Goal: Information Seeking & Learning: Learn about a topic

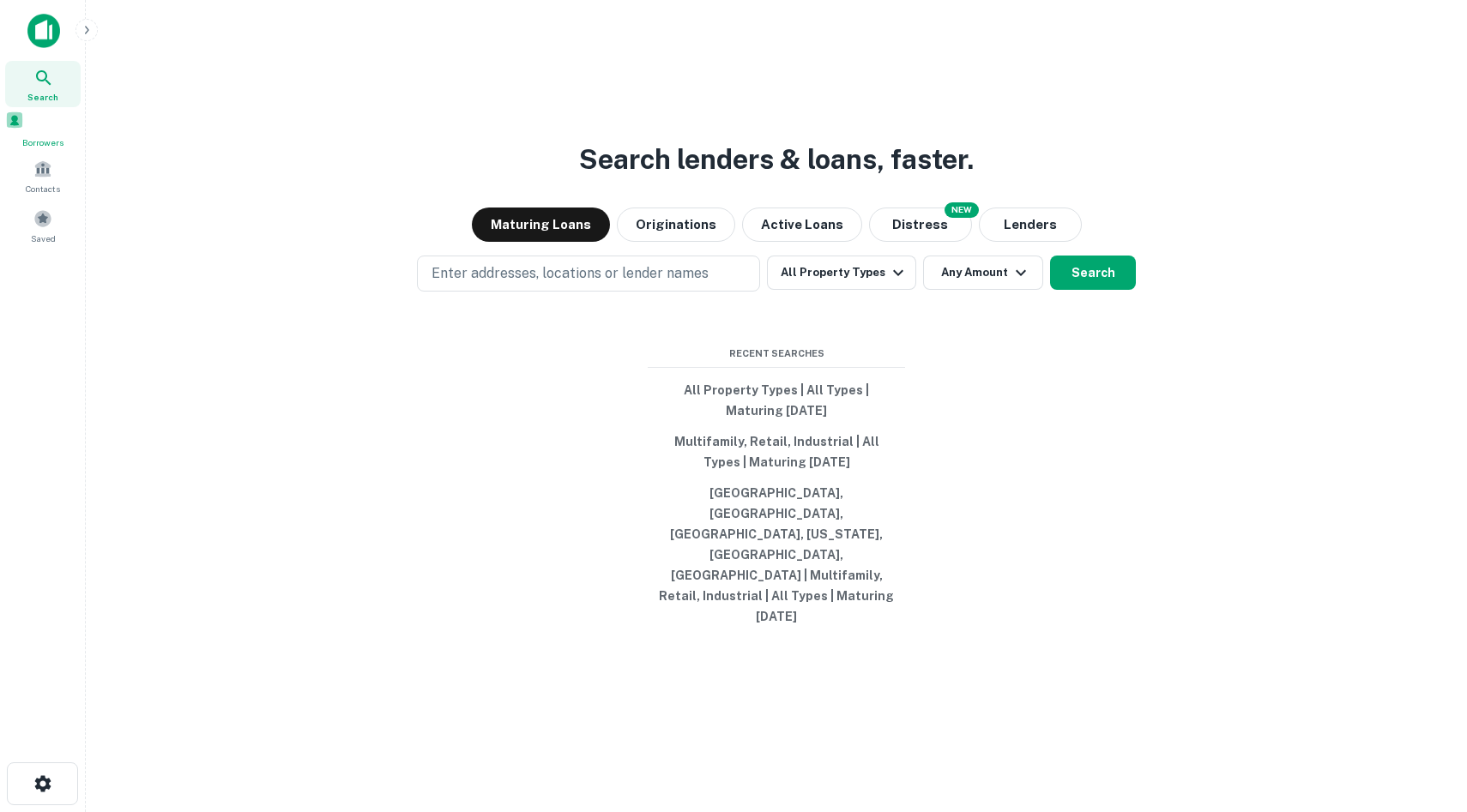
click at [50, 148] on span "Borrowers" at bounding box center [42, 142] width 75 height 14
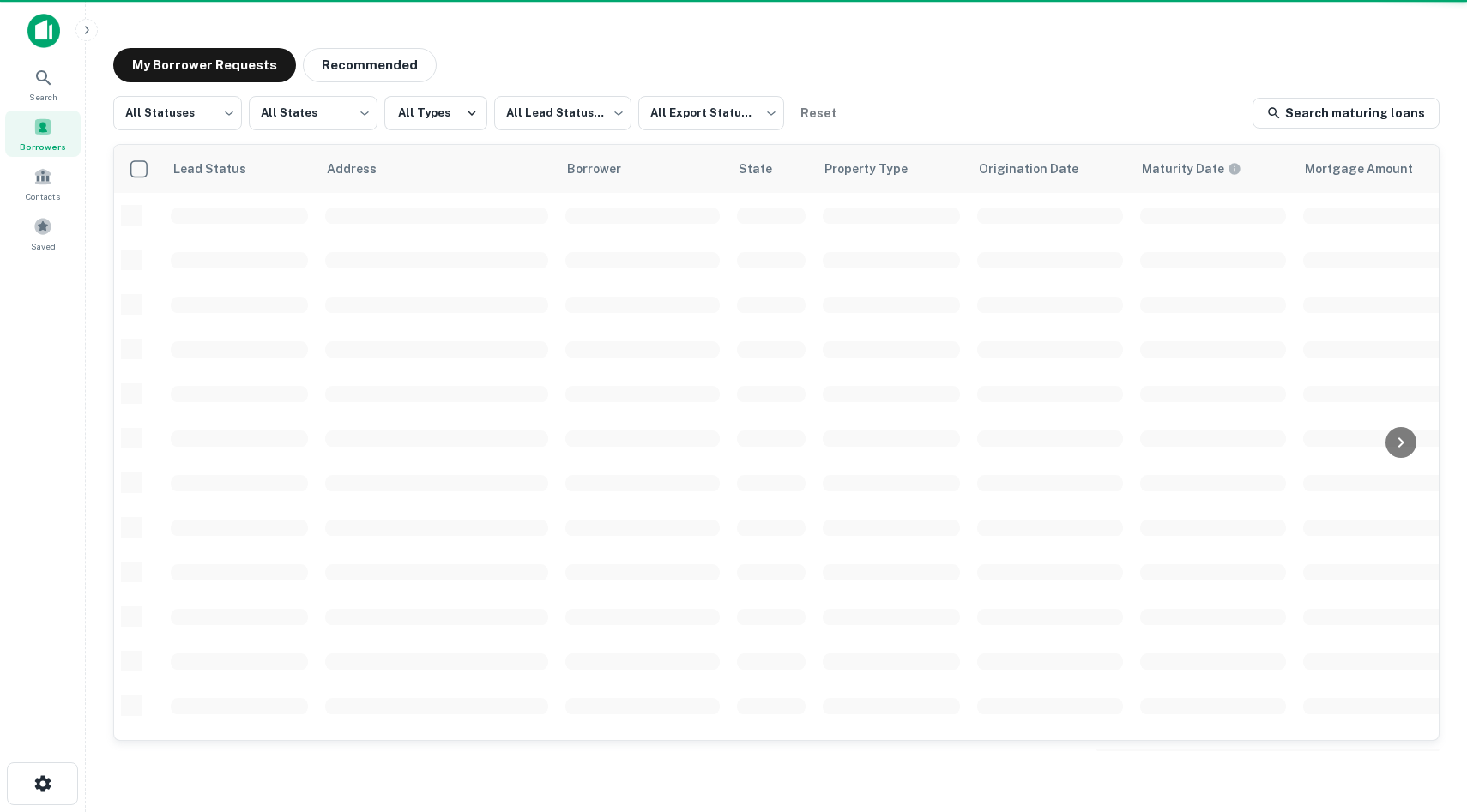
scroll to position [2, 0]
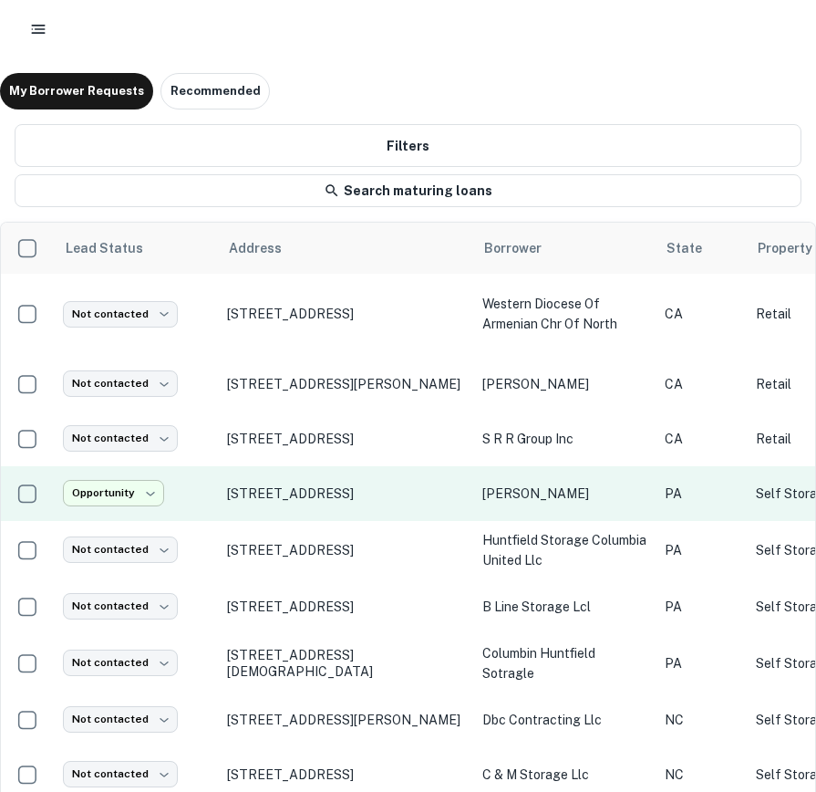
click at [109, 504] on body "**********" at bounding box center [408, 396] width 816 height 792
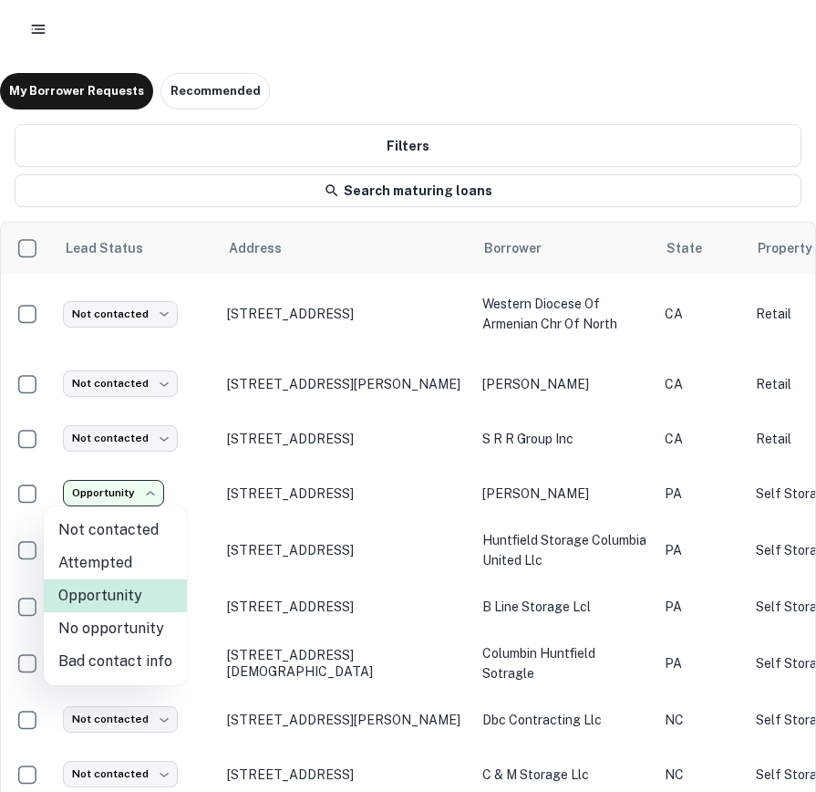
click at [152, 532] on li "Not contacted" at bounding box center [115, 530] width 143 height 33
type input "****"
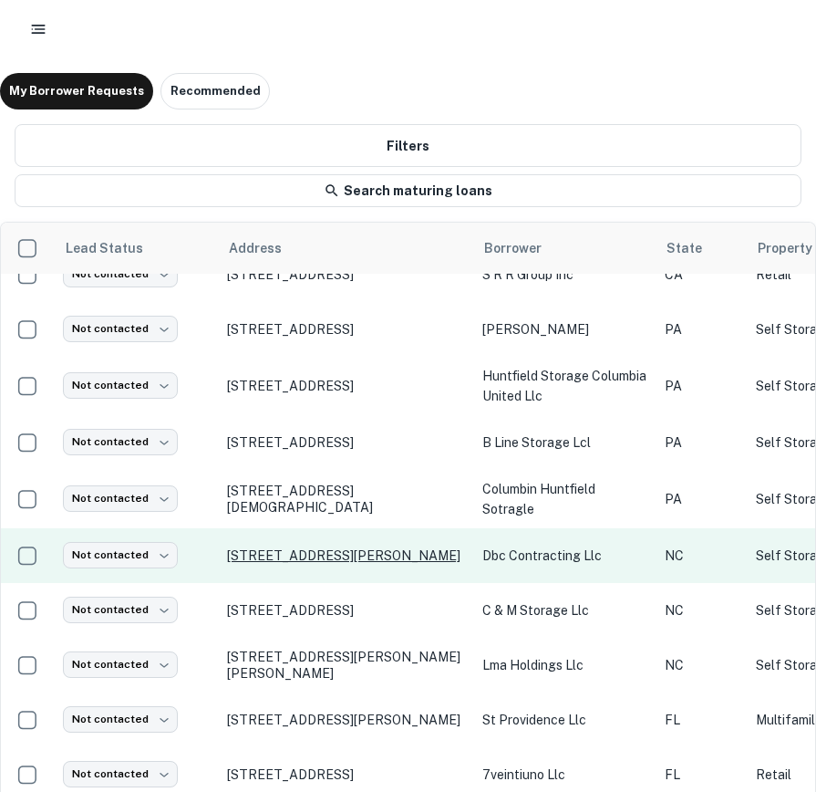
scroll to position [209, 0]
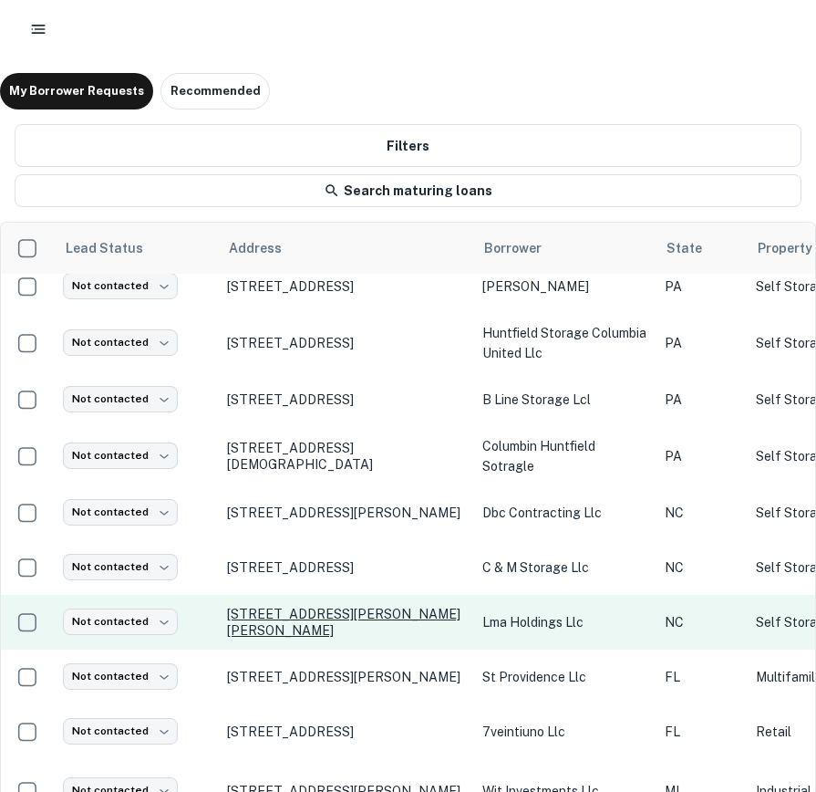
click at [337, 620] on p "[STREET_ADDRESS][PERSON_NAME][PERSON_NAME]" at bounding box center [345, 622] width 237 height 33
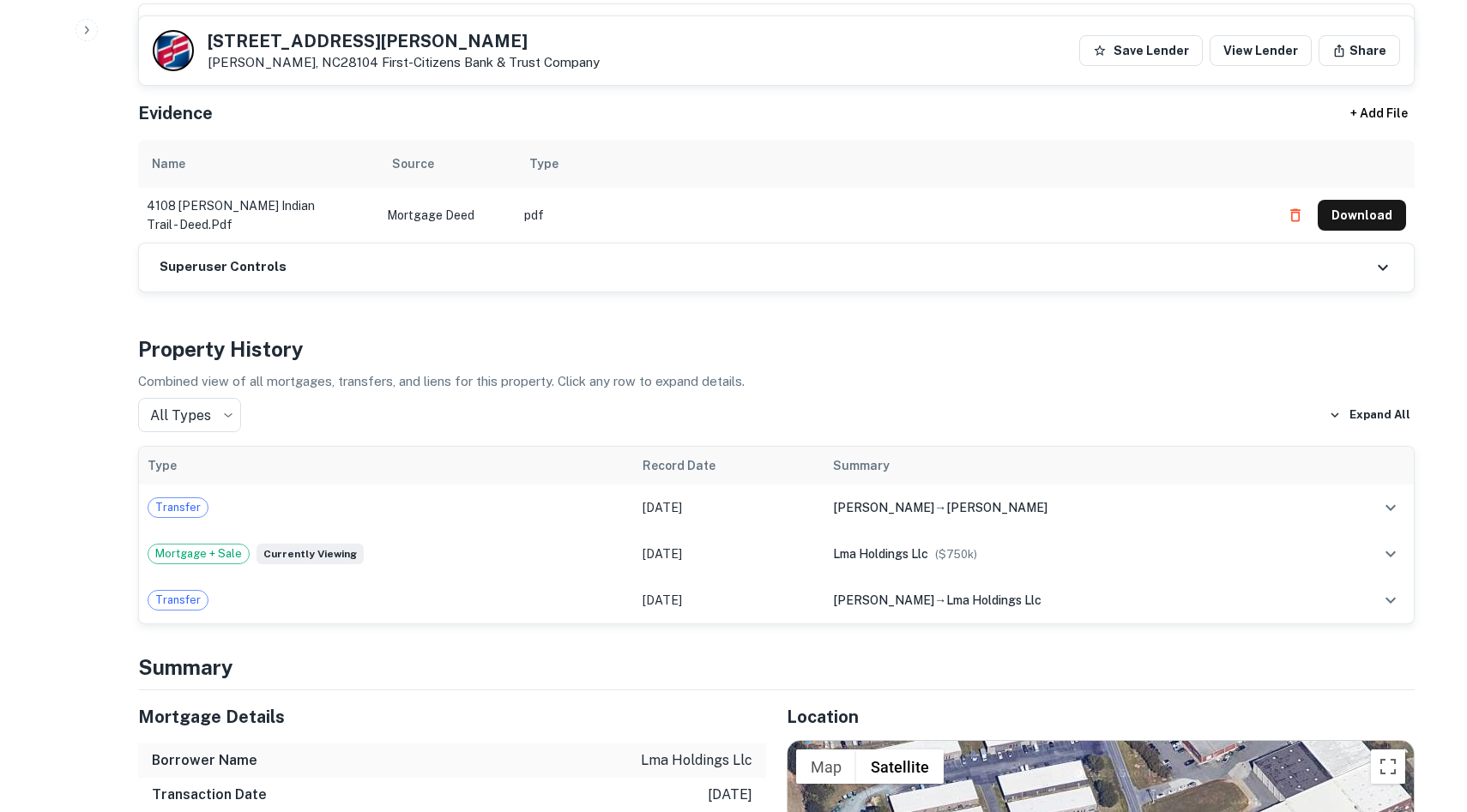
scroll to position [1101, 0]
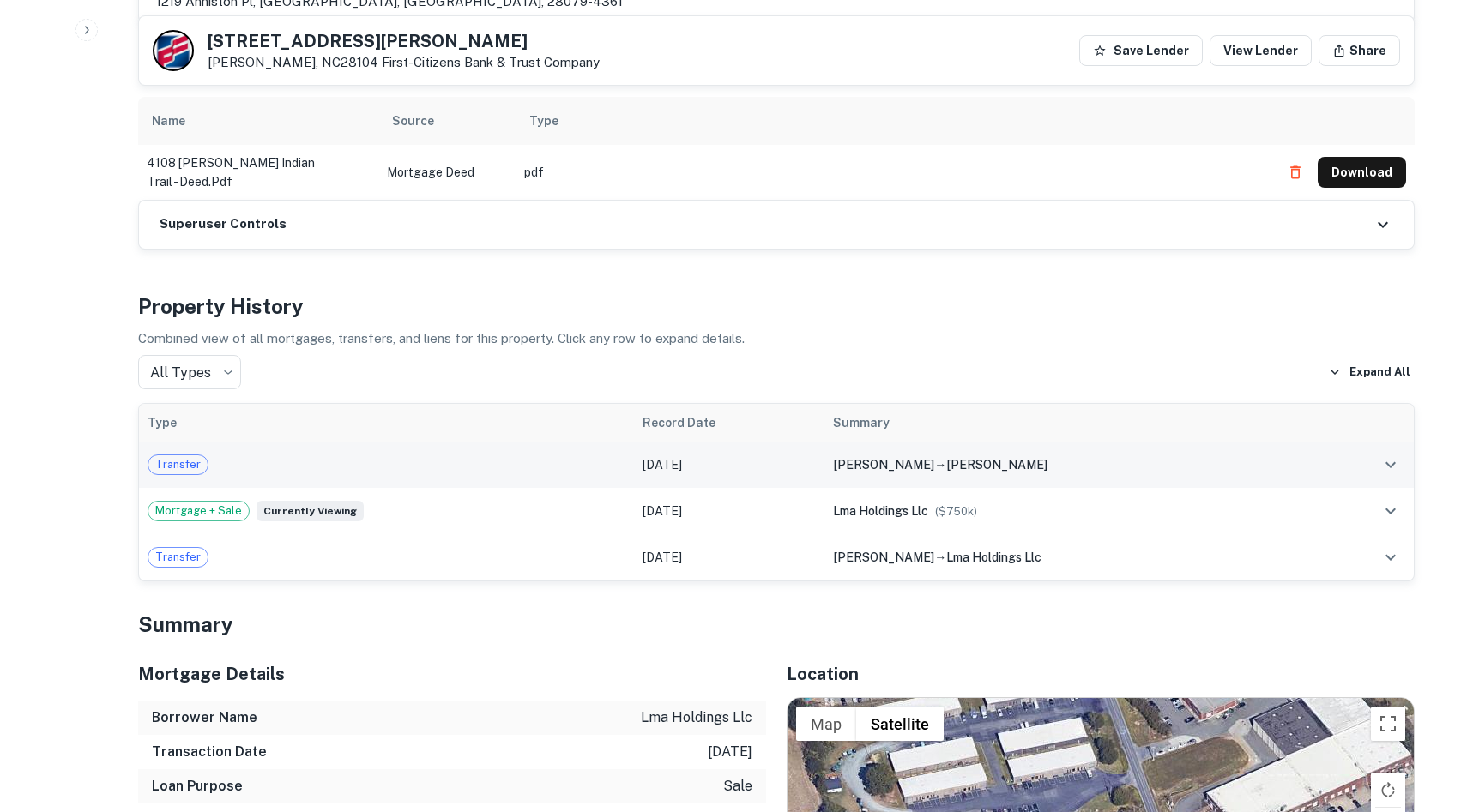
click at [1102, 442] on td "montemurro michael → montemurro michael" at bounding box center [1070, 464] width 491 height 46
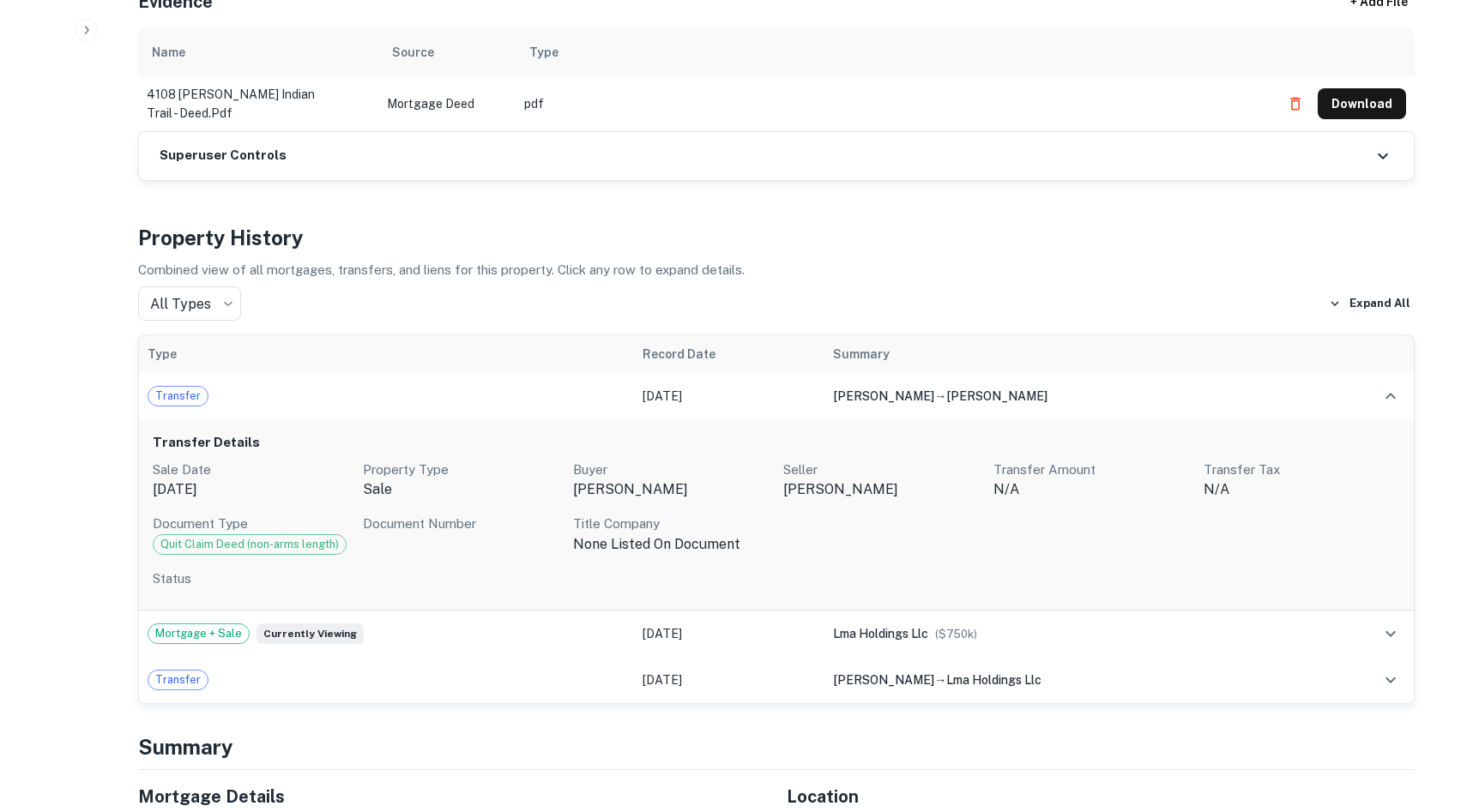
scroll to position [0, 0]
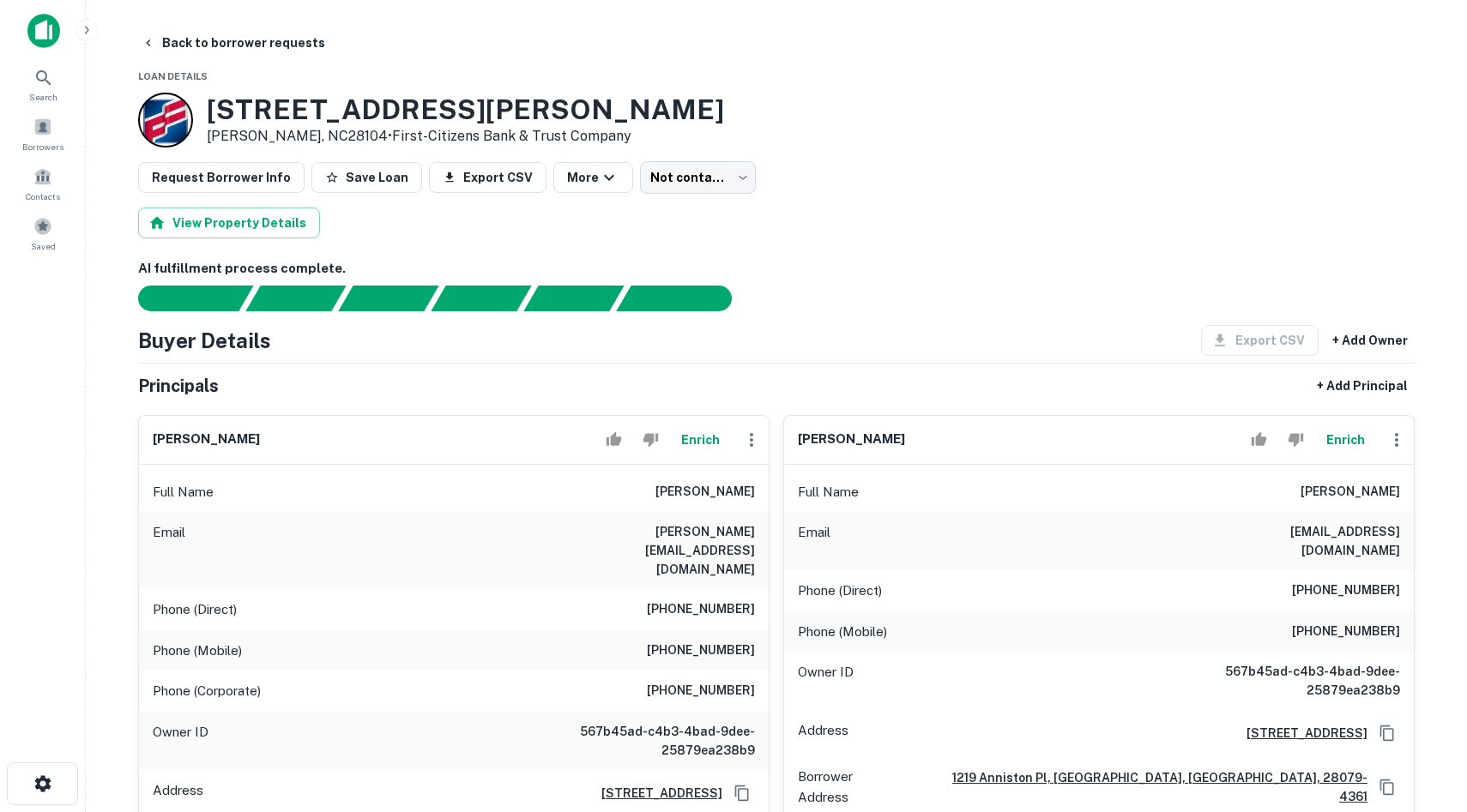
click at [41, 57] on div at bounding box center [42, 38] width 86 height 47
click at [49, 83] on icon at bounding box center [43, 78] width 15 height 15
